Goal: Task Accomplishment & Management: Complete application form

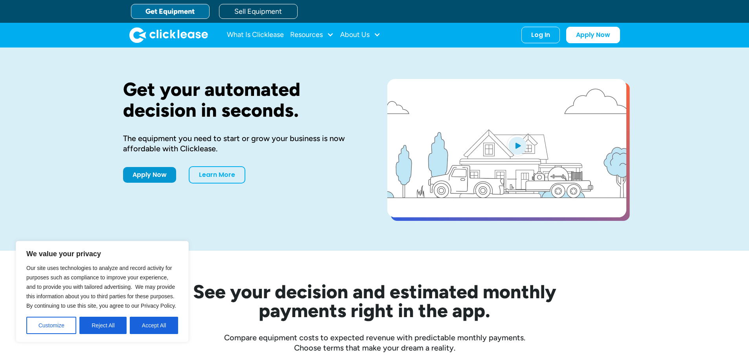
drag, startPoint x: 154, startPoint y: 330, endPoint x: 154, endPoint y: 308, distance: 21.6
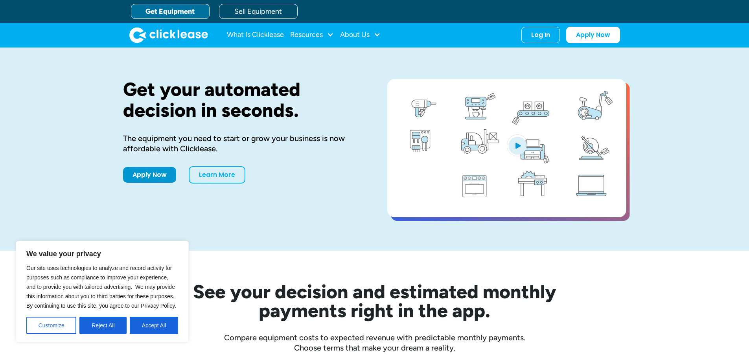
click at [154, 330] on button "Accept All" at bounding box center [154, 325] width 48 height 17
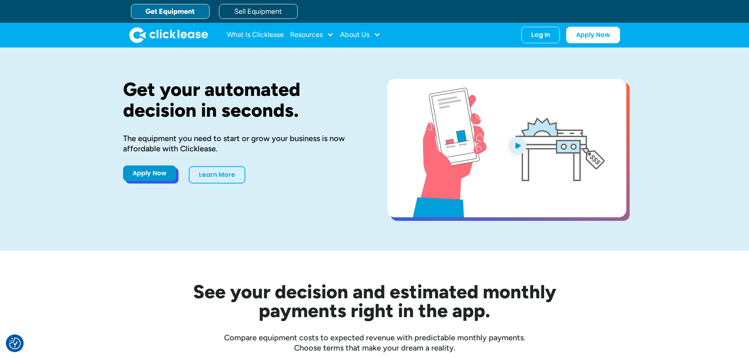
click at [157, 173] on link "Apply Now" at bounding box center [149, 173] width 53 height 16
